Goal: Transaction & Acquisition: Purchase product/service

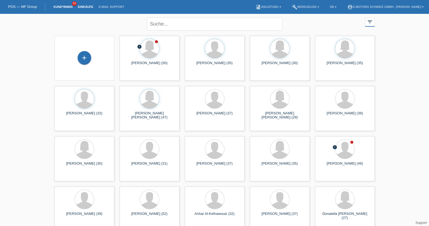
click at [86, 6] on link "Einkäufe" at bounding box center [85, 6] width 21 height 3
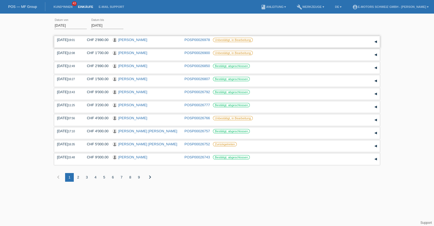
click at [129, 38] on link "Ildiko Kuruc" at bounding box center [132, 40] width 29 height 4
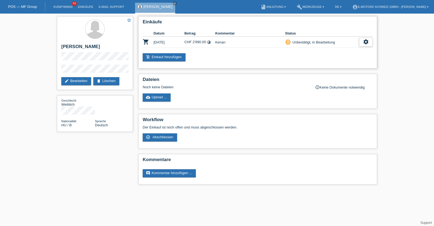
click at [362, 41] on div "settings" at bounding box center [366, 42] width 14 height 9
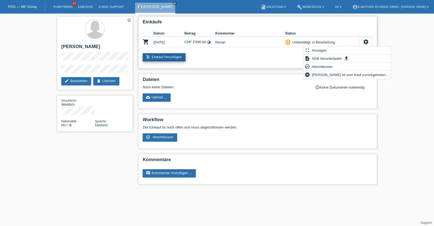
click at [163, 56] on link "add_shopping_cart Einkauf hinzufügen" at bounding box center [164, 57] width 43 height 8
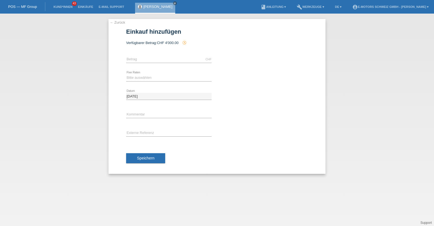
click at [116, 19] on div "← Zurück Einkauf hinzufügen Verfügbarer Betrag: CHF 4'000.00 history_toggle_off" at bounding box center [217, 96] width 217 height 155
click at [115, 21] on link "← Zurück" at bounding box center [117, 22] width 15 height 4
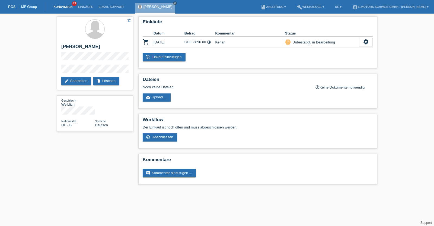
click at [65, 6] on link "Kund*innen" at bounding box center [63, 6] width 24 height 3
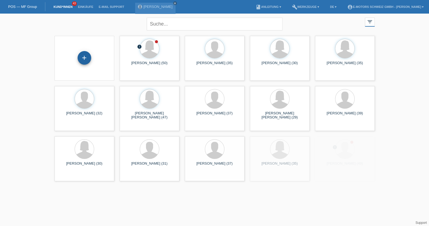
click at [88, 56] on div "+" at bounding box center [85, 58] width 14 height 14
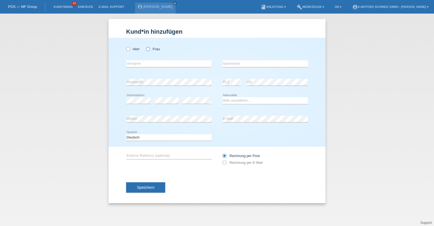
click at [145, 46] on icon at bounding box center [145, 46] width 0 height 0
click at [149, 50] on input "Frau" at bounding box center [148, 49] width 4 height 4
radio input "true"
click at [125, 46] on icon at bounding box center [125, 46] width 0 height 0
click at [130, 49] on input "Herr" at bounding box center [128, 49] width 4 height 4
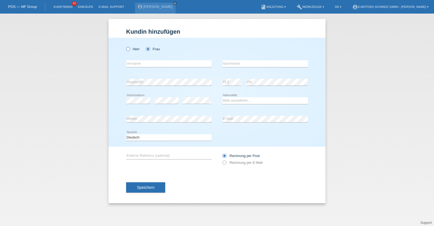
radio input "true"
click at [145, 46] on icon at bounding box center [145, 46] width 0 height 0
click at [148, 49] on input "Frau" at bounding box center [148, 49] width 4 height 4
radio input "true"
click at [159, 66] on input "text" at bounding box center [168, 63] width 85 height 7
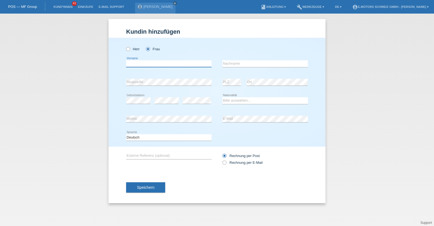
paste input "Besarta"
type input "Besarta"
click at [226, 63] on input "text" at bounding box center [264, 63] width 85 height 7
type input "Hyseni"
click at [239, 97] on select "Bitte auswählen... Schweiz Deutschland Liechtenstein Österreich ------------ Af…" at bounding box center [264, 100] width 85 height 7
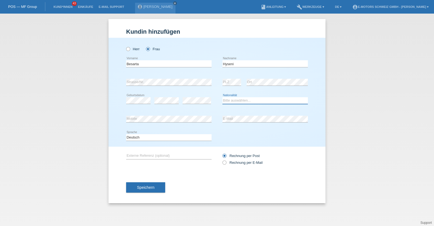
select select "CH"
click at [222, 97] on select "Bitte auswählen... Schweiz Deutschland Liechtenstein Österreich ------------ Af…" at bounding box center [264, 100] width 85 height 7
click at [148, 192] on button "Speichern" at bounding box center [145, 187] width 39 height 10
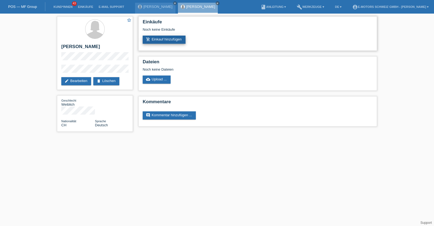
click at [172, 38] on link "add_shopping_cart Einkauf hinzufügen" at bounding box center [164, 40] width 43 height 8
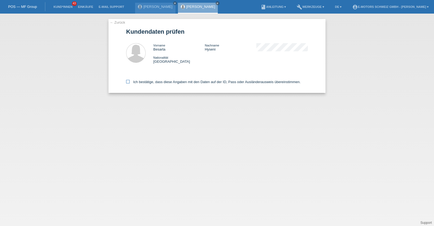
click at [160, 82] on label "Ich bestätige, dass diese Angaben mit den Daten auf der ID, Pass oder Ausländer…" at bounding box center [213, 82] width 174 height 4
click at [130, 82] on input "Ich bestätige, dass diese Angaben mit den Daten auf der ID, Pass oder Ausländer…" at bounding box center [128, 82] width 4 height 4
checkbox input "true"
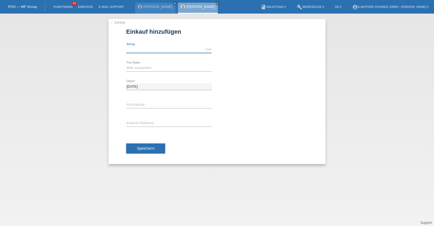
click at [149, 48] on input "text" at bounding box center [168, 49] width 85 height 7
type input "2890.00"
click at [148, 65] on select "Bitte auswählen 12 Raten 24 Raten 36 Raten 48 Raten" at bounding box center [168, 68] width 85 height 7
select select "214"
click at [126, 65] on select "Bitte auswählen 12 Raten 24 Raten 36 Raten 48 Raten" at bounding box center [168, 68] width 85 height 7
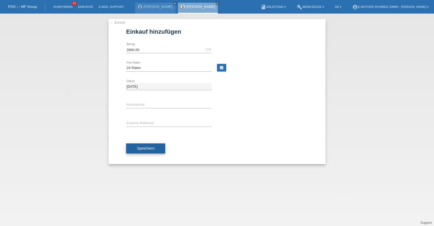
click at [145, 146] on span "Speichern" at bounding box center [145, 148] width 17 height 4
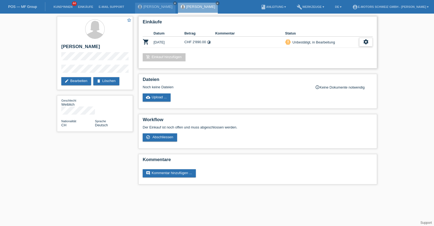
click at [365, 40] on icon "settings" at bounding box center [366, 42] width 6 height 6
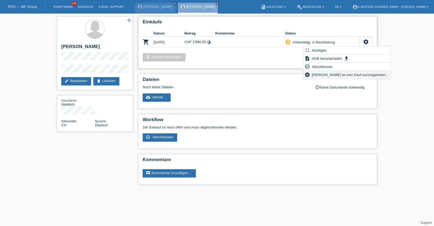
click at [334, 74] on span "[PERSON_NAME] ist vom Kauf zurückgetreten..." at bounding box center [350, 74] width 78 height 7
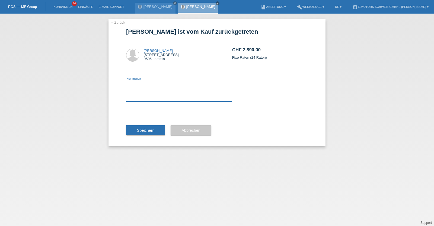
click at [190, 101] on textarea at bounding box center [179, 91] width 106 height 21
type textarea "neu"
click at [154, 129] on button "Speichern" at bounding box center [145, 130] width 39 height 10
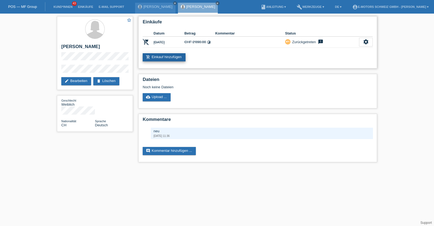
click at [170, 58] on link "add_shopping_cart Einkauf hinzufügen" at bounding box center [164, 57] width 43 height 8
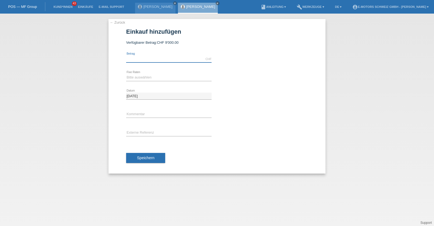
click at [161, 56] on input "text" at bounding box center [168, 59] width 85 height 7
type input "4"
type input "3790.00"
click at [142, 76] on select "Bitte auswählen 12 Raten 24 Raten 36 Raten 48 Raten" at bounding box center [168, 77] width 85 height 7
select select "214"
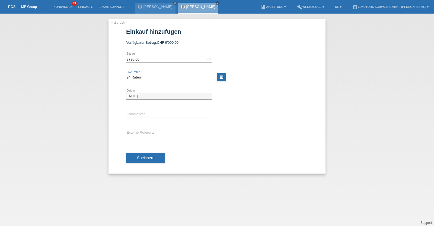
click at [126, 74] on select "Bitte auswählen 12 Raten 24 Raten 36 Raten 48 Raten" at bounding box center [168, 77] width 85 height 7
click at [138, 112] on input "text" at bounding box center [168, 114] width 85 height 7
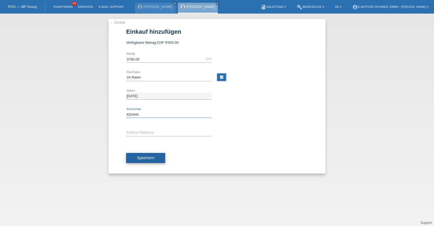
type input "KENAN"
click at [146, 158] on span "Speichern" at bounding box center [145, 157] width 17 height 4
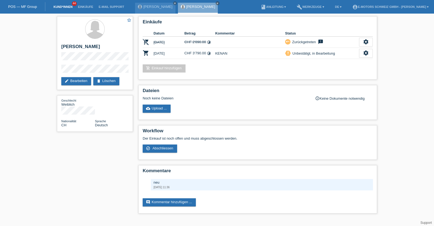
click at [69, 7] on link "Kund*innen" at bounding box center [63, 6] width 24 height 3
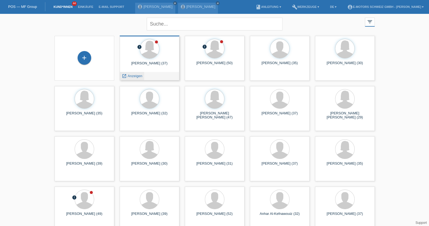
click at [132, 76] on span "Anzeigen" at bounding box center [135, 76] width 15 height 4
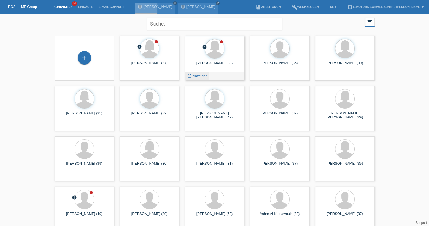
click at [193, 76] on span "Anzeigen" at bounding box center [200, 76] width 15 height 4
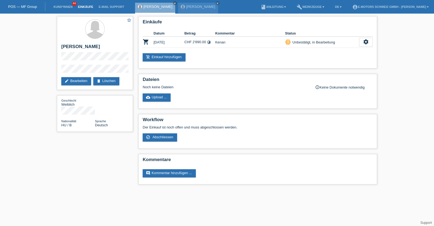
click at [87, 8] on link "Einkäufe" at bounding box center [85, 6] width 21 height 3
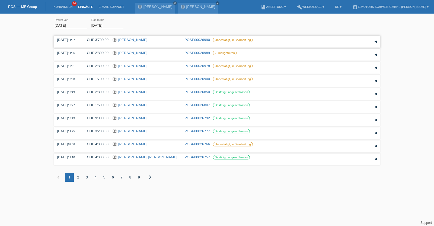
click at [129, 41] on link "[PERSON_NAME]" at bounding box center [132, 40] width 29 height 4
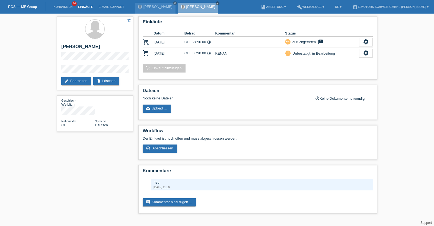
click at [83, 6] on link "Einkäufe" at bounding box center [85, 6] width 21 height 3
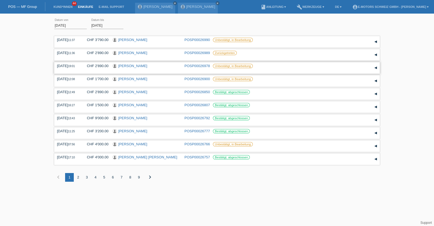
click at [127, 66] on link "[PERSON_NAME]" at bounding box center [132, 66] width 29 height 4
